Goal: Information Seeking & Learning: Understand process/instructions

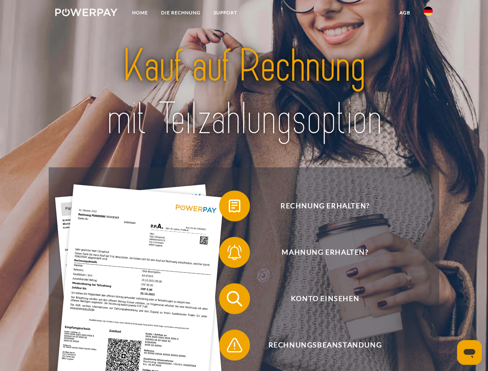
click at [86, 14] on img at bounding box center [86, 13] width 62 height 8
click at [428, 14] on img at bounding box center [428, 11] width 9 height 9
click at [405, 13] on link "agb" at bounding box center [405, 13] width 24 height 14
click at [229, 208] on span at bounding box center [223, 206] width 39 height 39
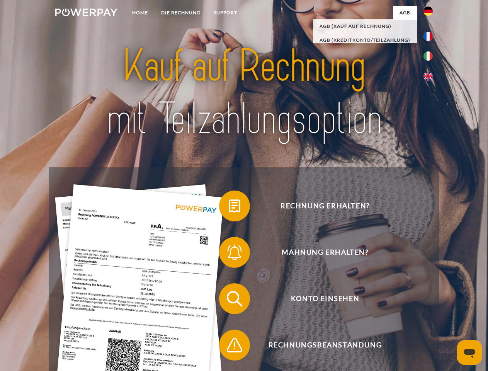
click at [229, 254] on span at bounding box center [223, 252] width 39 height 39
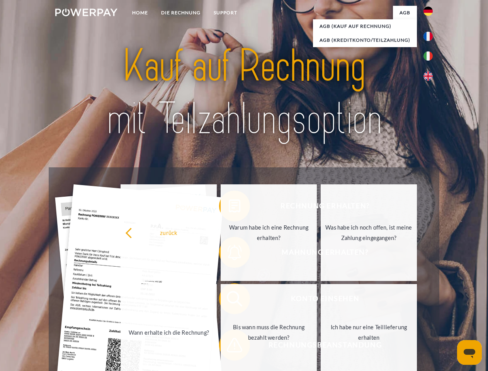
click at [229, 300] on link "Bis wann muss die Rechnung bezahlt werden?" at bounding box center [269, 332] width 96 height 97
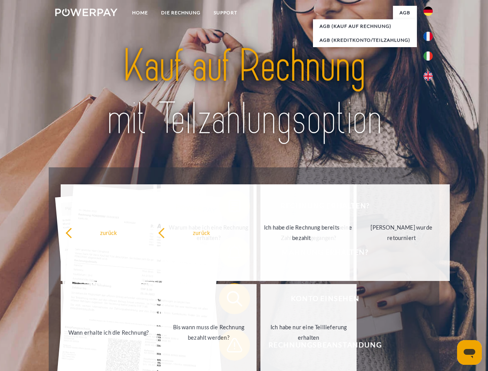
click at [229, 347] on span at bounding box center [223, 345] width 39 height 39
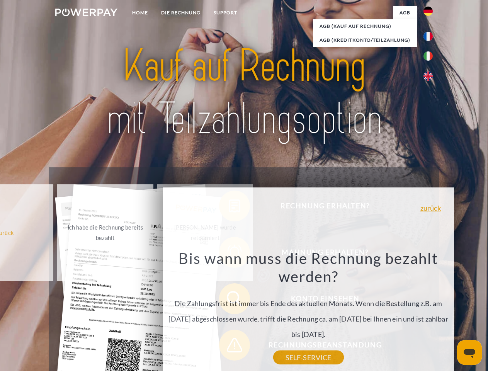
click at [470, 352] on icon "Messaging-Fenster öffnen" at bounding box center [470, 353] width 12 height 9
